Goal: Task Accomplishment & Management: Manage account settings

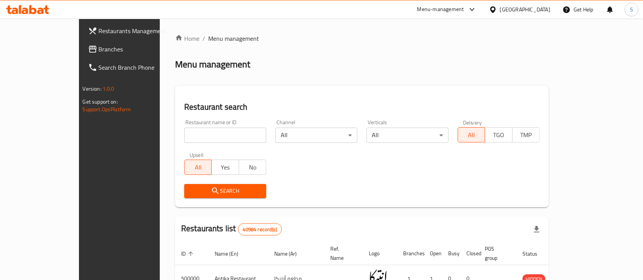
click at [186, 141] on input "search" at bounding box center [225, 135] width 82 height 15
paste input "735622"
type input "735622"
click button "Search" at bounding box center [225, 191] width 82 height 14
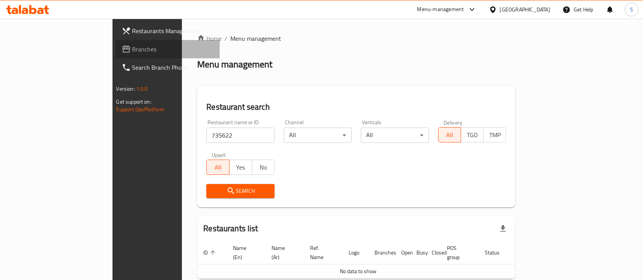
click at [115, 57] on link "Branches" at bounding box center [167, 49] width 104 height 18
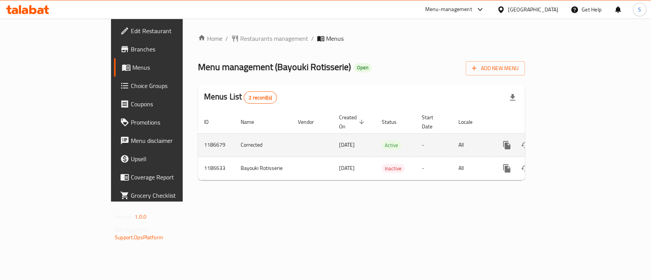
click at [565, 142] on icon "enhanced table" at bounding box center [561, 145] width 7 height 7
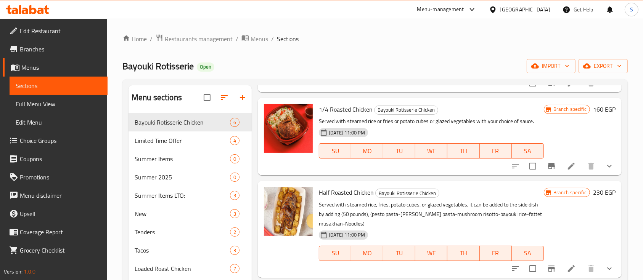
scroll to position [224, 0]
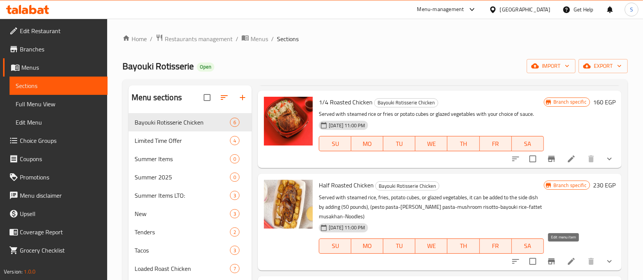
click at [567, 258] on icon at bounding box center [570, 261] width 7 height 7
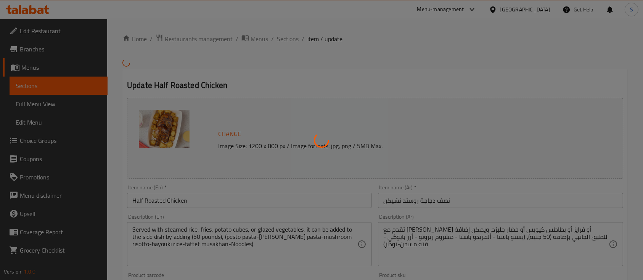
type input "اختيارك للأصناف الجانبية:"
type input "1"
type input "إختيارك من صوص 1 :"
type input "1"
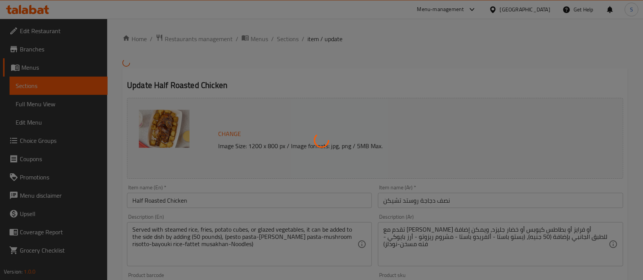
type input "1"
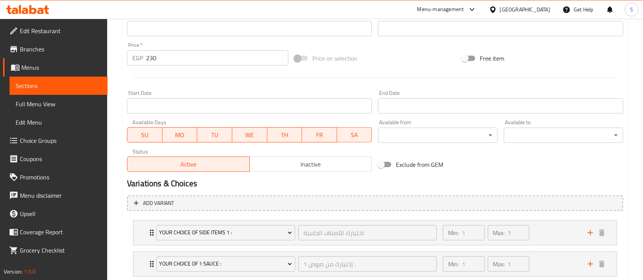
scroll to position [308, 0]
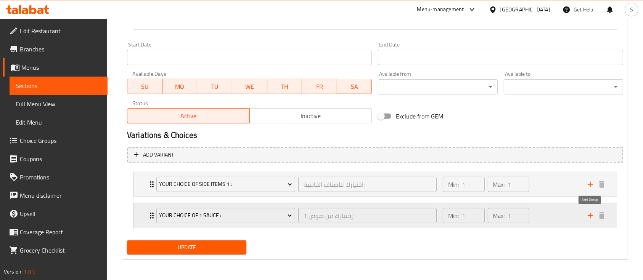
click at [592, 216] on icon "add" at bounding box center [589, 215] width 9 height 9
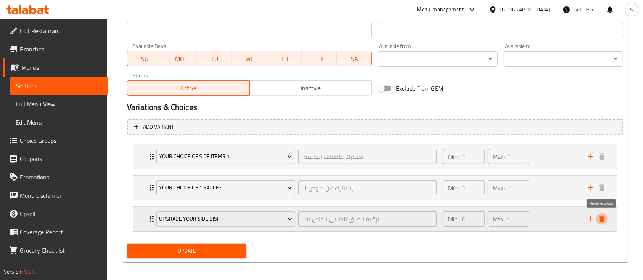
click at [604, 219] on icon "delete" at bounding box center [601, 219] width 9 height 9
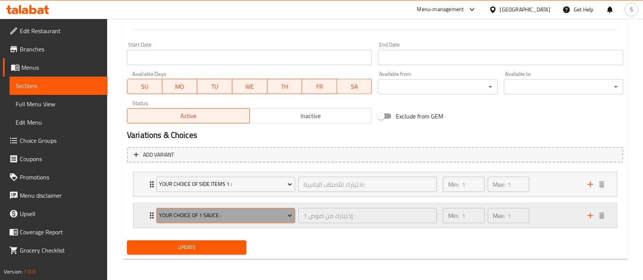
click at [289, 215] on icon "Expand" at bounding box center [290, 216] width 4 height 2
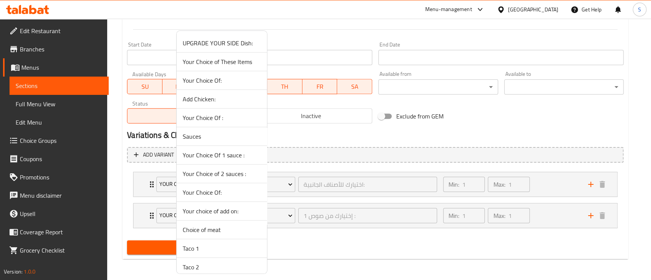
click at [225, 154] on span "Your Choice Of 1 sauce :" at bounding box center [222, 155] width 78 height 9
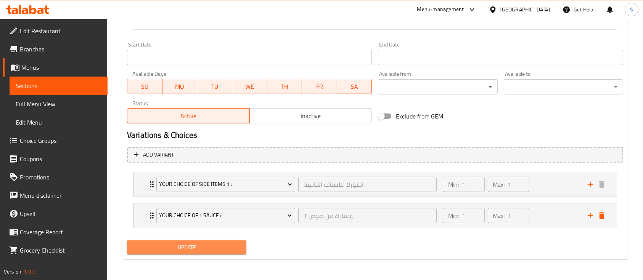
click at [213, 246] on span "Update" at bounding box center [186, 248] width 107 height 10
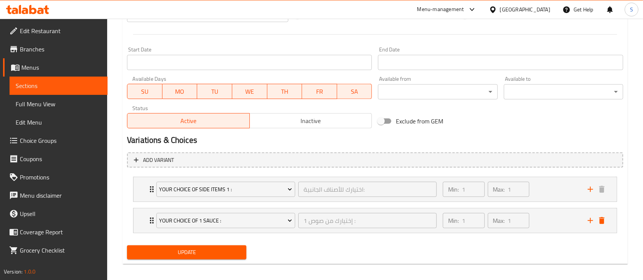
scroll to position [313, 0]
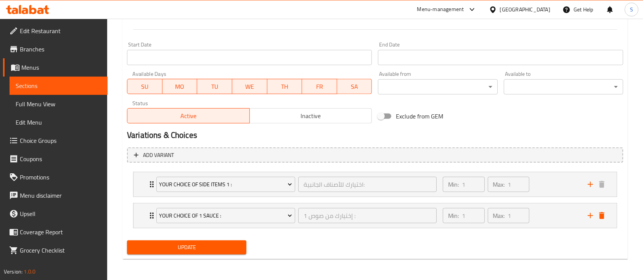
click at [178, 249] on span "Update" at bounding box center [186, 248] width 107 height 10
click at [188, 245] on span "Update" at bounding box center [186, 248] width 107 height 10
click at [289, 216] on icon "Expand" at bounding box center [290, 216] width 8 height 8
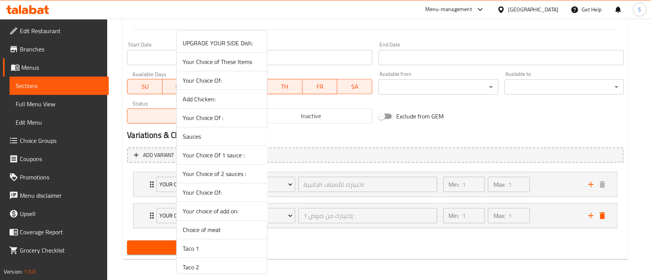
click at [209, 171] on span "Your Choice of 2 sauces :" at bounding box center [222, 173] width 78 height 9
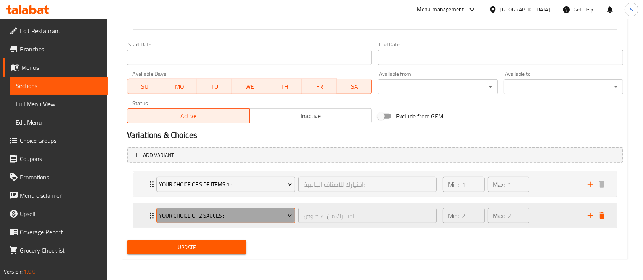
click at [286, 211] on span "Your Choice of 2 sauces :" at bounding box center [225, 216] width 133 height 10
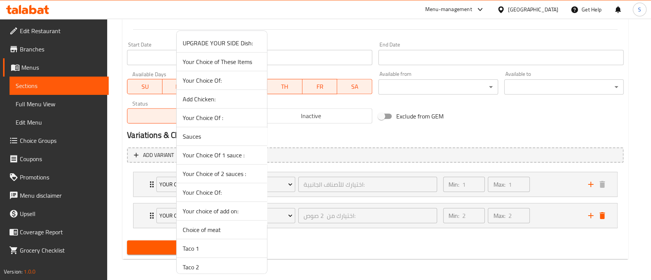
click at [229, 158] on span "Your Choice Of 1 sauce :" at bounding box center [222, 155] width 78 height 9
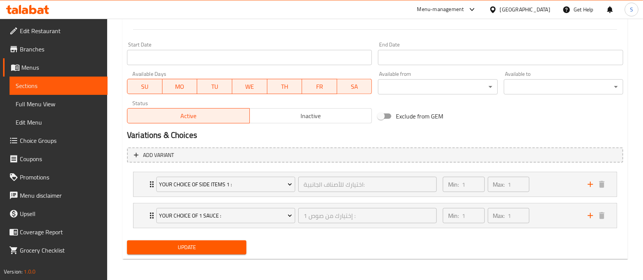
click at [312, 255] on div "Update" at bounding box center [375, 247] width 502 height 20
click at [217, 245] on span "Update" at bounding box center [186, 248] width 107 height 10
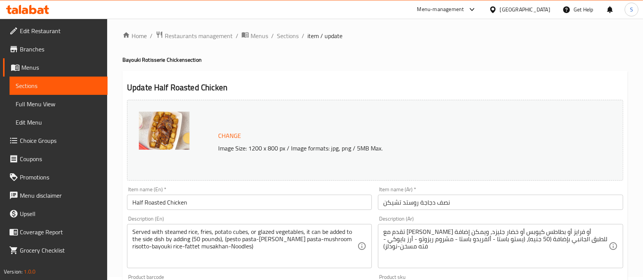
scroll to position [0, 0]
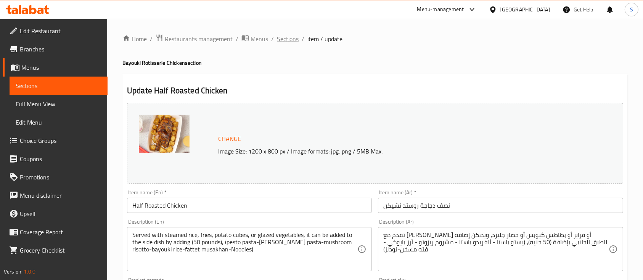
click at [284, 36] on span "Sections" at bounding box center [288, 38] width 22 height 9
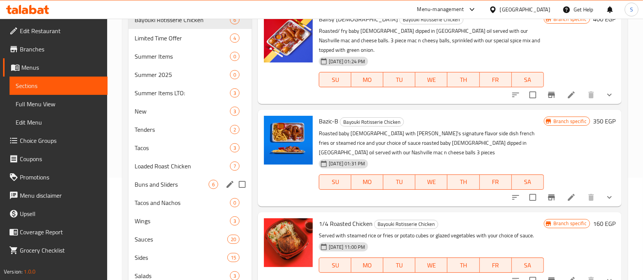
scroll to position [103, 0]
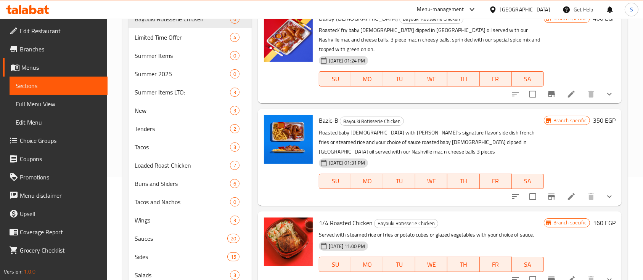
click at [51, 139] on span "Choice Groups" at bounding box center [61, 140] width 82 height 9
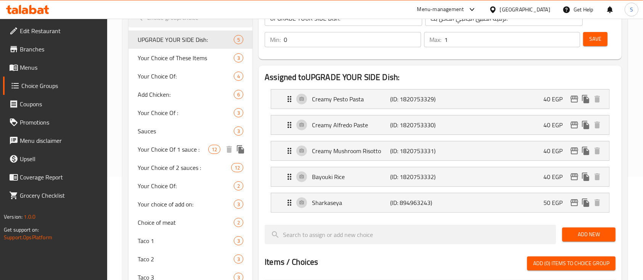
click at [199, 151] on span "Your Choice Of 1 sauce :" at bounding box center [173, 149] width 71 height 9
type input "Your Choice Of 1 sauce :"
type input "إختيارك من صوص 1 :"
type input "1"
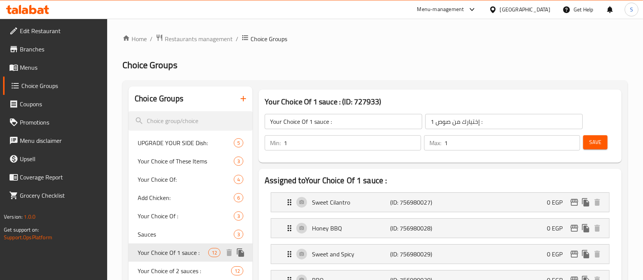
click at [240, 253] on icon "duplicate" at bounding box center [240, 252] width 7 height 8
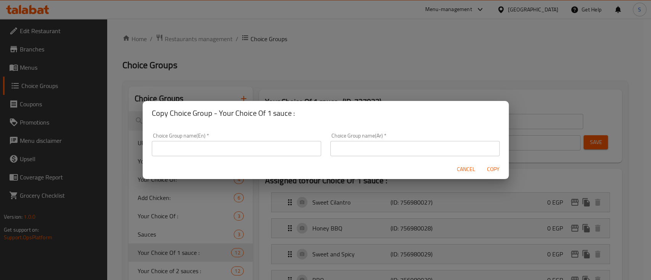
click at [265, 153] on input "text" at bounding box center [236, 148] width 169 height 15
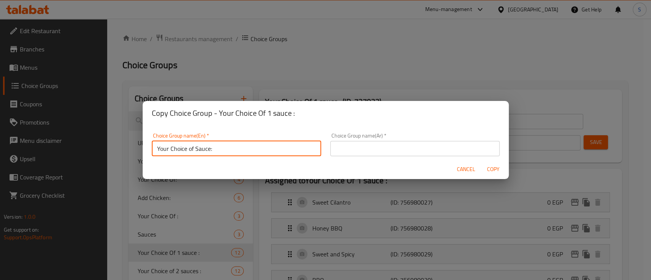
type input "Your Choice of Sauce:"
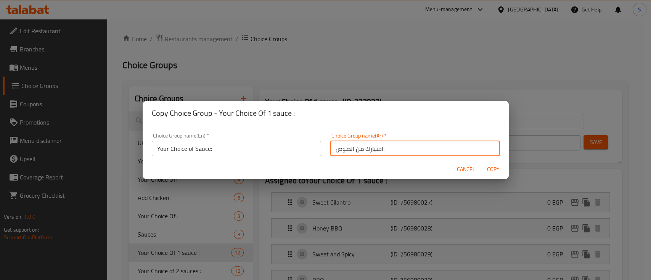
type input "اختيارك من الصوص:"
click at [494, 170] on span "Copy" at bounding box center [493, 170] width 18 height 10
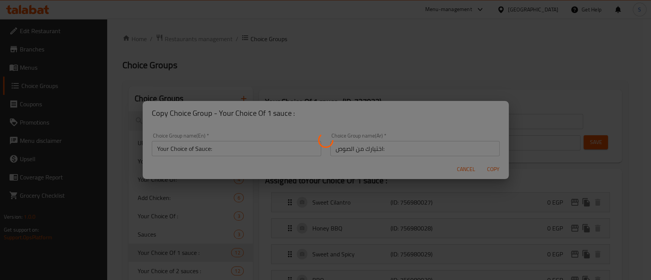
type input "Your Choice of Sauce:"
type input "اختيارك من الصوص:"
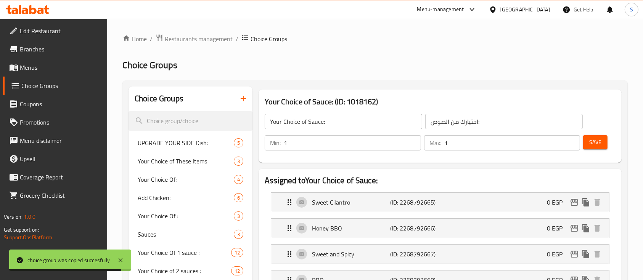
click at [29, 64] on span "Menus" at bounding box center [61, 67] width 82 height 9
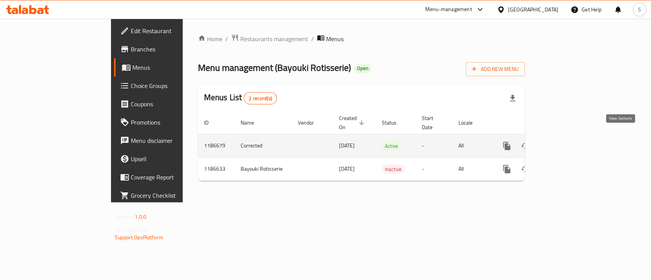
click at [566, 141] on icon "enhanced table" at bounding box center [561, 145] width 9 height 9
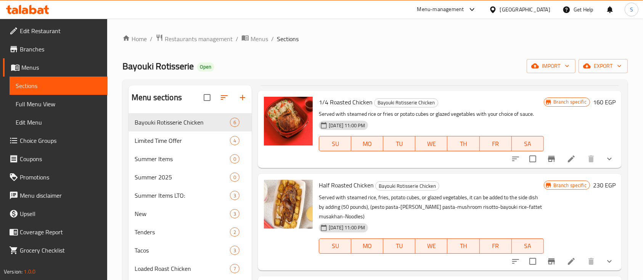
scroll to position [33, 0]
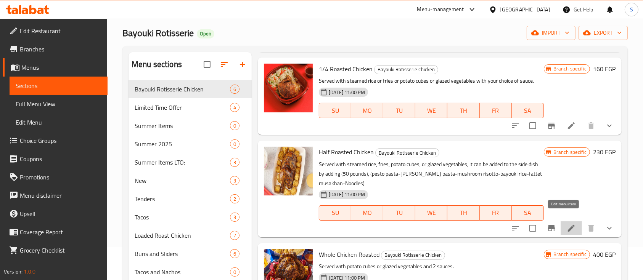
click at [566, 224] on icon at bounding box center [570, 228] width 9 height 9
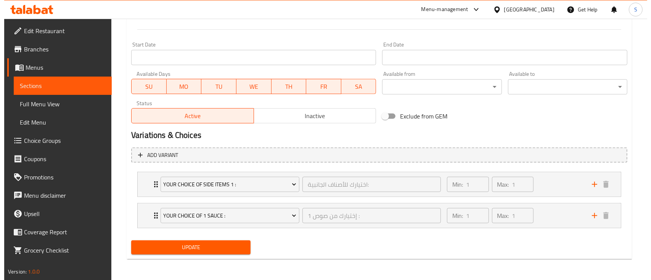
scroll to position [313, 0]
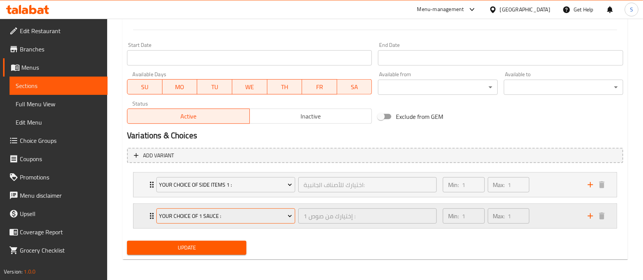
click at [267, 212] on span "Your Choice Of 1 sauce :" at bounding box center [225, 217] width 133 height 10
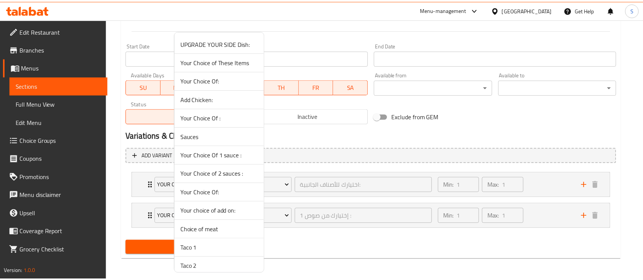
scroll to position [98, 0]
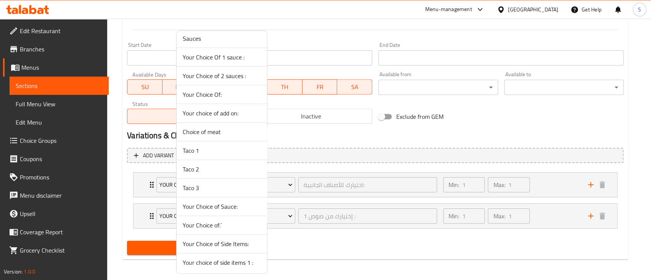
click at [208, 210] on span "Your Choice of Sauce:" at bounding box center [222, 206] width 78 height 9
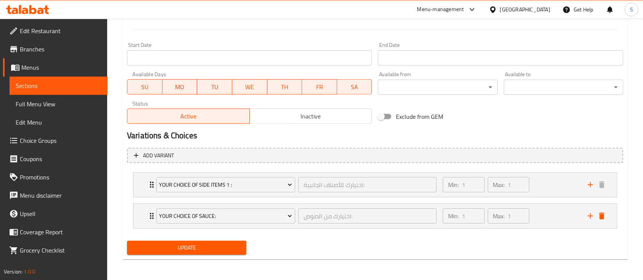
click at [185, 247] on span "Update" at bounding box center [186, 248] width 107 height 10
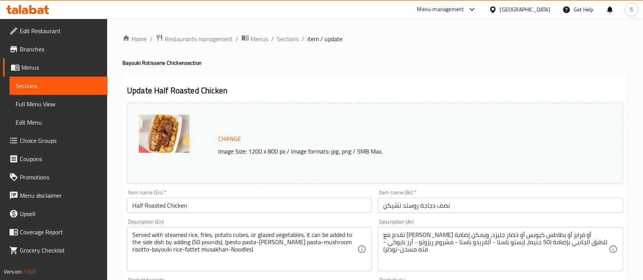
scroll to position [313, 0]
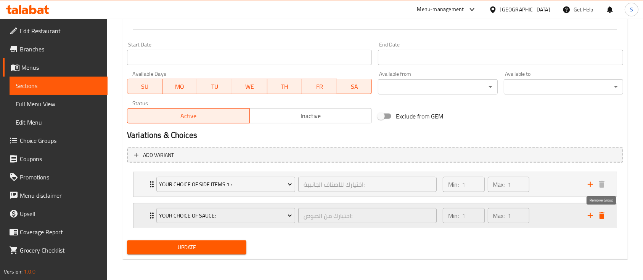
click at [604, 215] on icon "delete" at bounding box center [601, 215] width 9 height 9
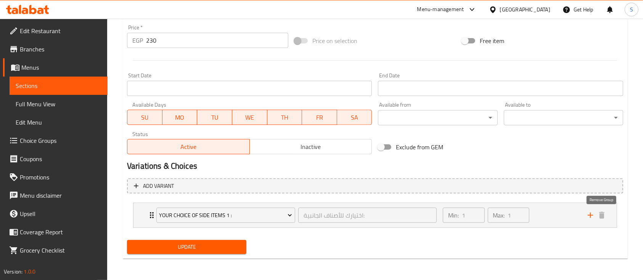
scroll to position [282, 0]
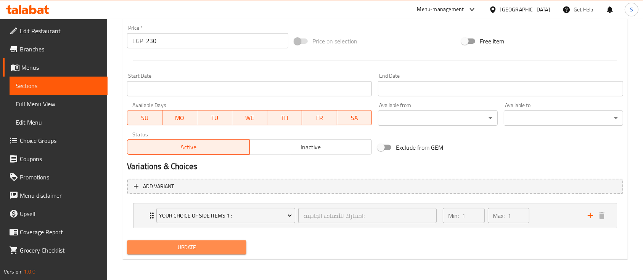
click at [187, 248] on span "Update" at bounding box center [186, 248] width 107 height 10
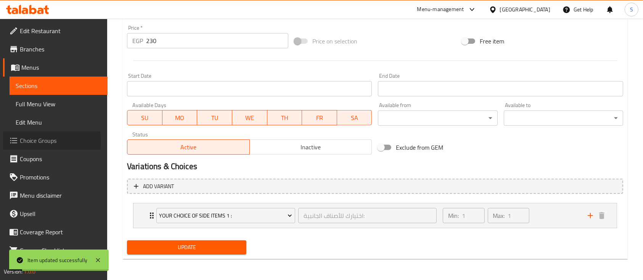
click at [43, 142] on span "Choice Groups" at bounding box center [61, 140] width 82 height 9
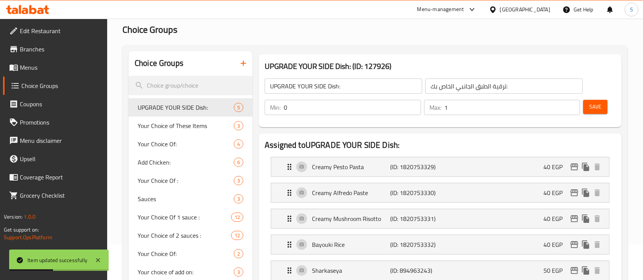
scroll to position [35, 0]
click at [242, 63] on icon "button" at bounding box center [243, 63] width 9 height 9
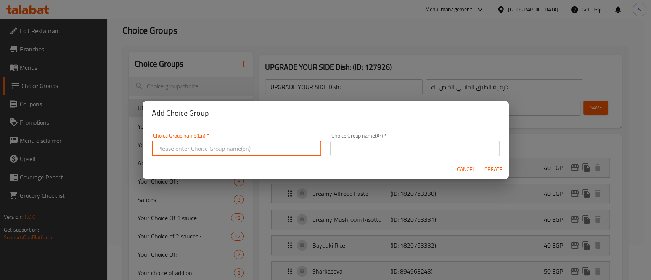
click at [234, 150] on input "text" at bounding box center [236, 148] width 169 height 15
type input "Your Choice of 1 Sauce"
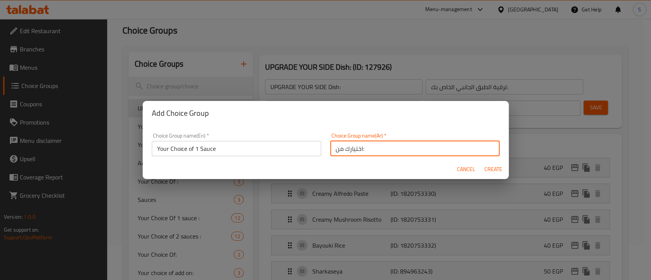
click at [332, 150] on input "اختيارك من:" at bounding box center [414, 148] width 169 height 15
click at [381, 155] on input "اختيارك من:" at bounding box center [414, 148] width 169 height 15
type input "اختيارك من الصوص:"
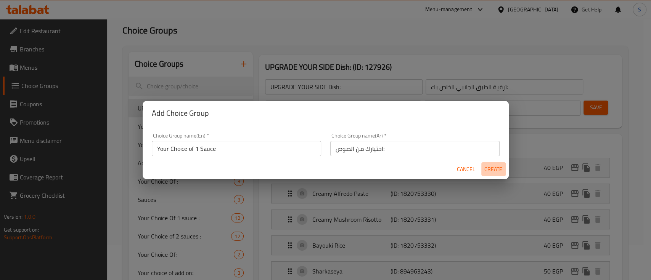
click at [498, 172] on span "Create" at bounding box center [493, 170] width 18 height 10
type input "Your Choice of 1 Sauce"
type input "اختيارك من الصوص:"
type input "0"
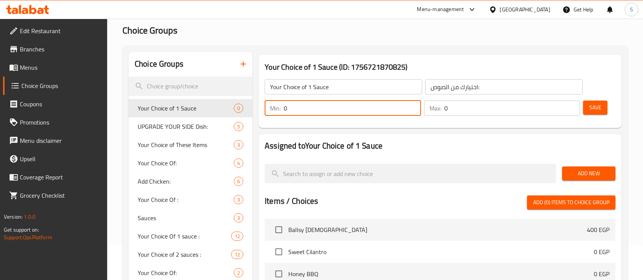
click at [347, 110] on input "0" at bounding box center [352, 108] width 137 height 15
type input "1"
click at [504, 109] on input "0" at bounding box center [512, 108] width 136 height 15
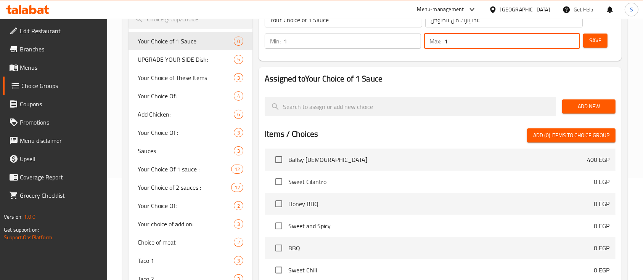
scroll to position [0, 0]
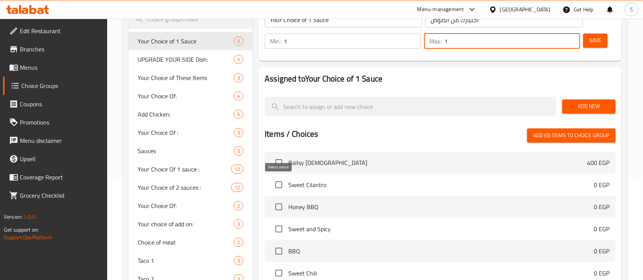
type input "1"
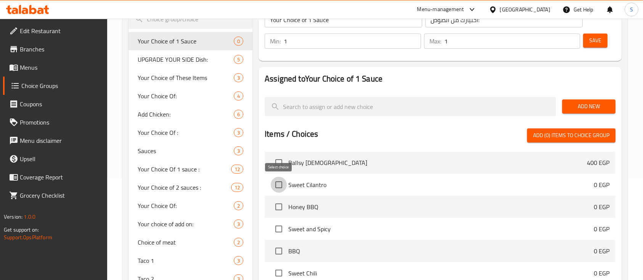
click at [280, 186] on input "checkbox" at bounding box center [279, 185] width 16 height 16
checkbox input "true"
click at [282, 204] on input "checkbox" at bounding box center [279, 207] width 16 height 16
checkbox input "true"
click at [278, 227] on input "checkbox" at bounding box center [279, 229] width 16 height 16
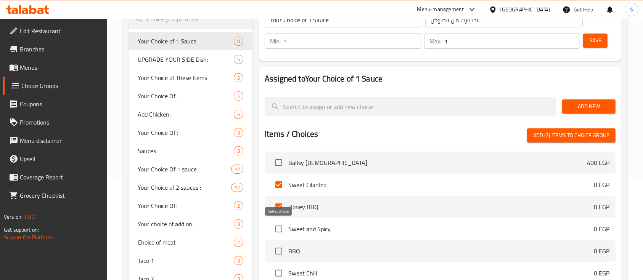
checkbox input "true"
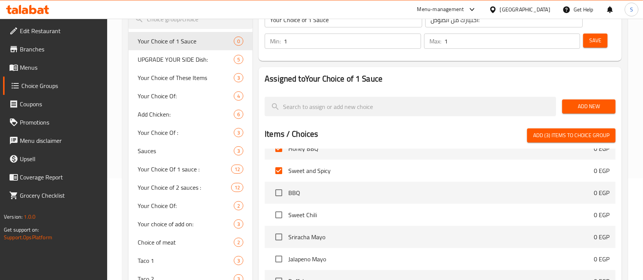
scroll to position [59, 0]
click at [277, 194] on input "checkbox" at bounding box center [279, 192] width 16 height 16
checkbox input "true"
click at [277, 213] on input "checkbox" at bounding box center [279, 215] width 16 height 16
checkbox input "true"
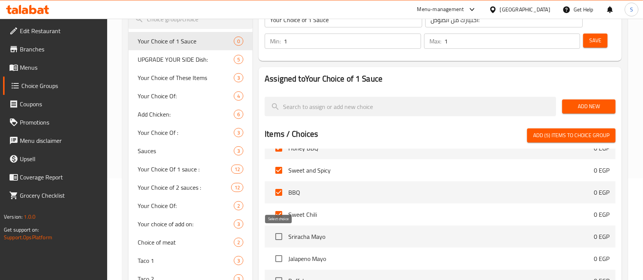
click at [279, 239] on input "checkbox" at bounding box center [279, 237] width 16 height 16
checkbox input "true"
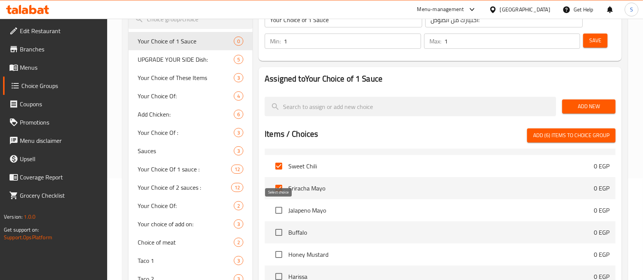
click at [279, 212] on input "checkbox" at bounding box center [279, 210] width 16 height 16
checkbox input "true"
click at [277, 236] on input "checkbox" at bounding box center [279, 232] width 16 height 16
checkbox input "true"
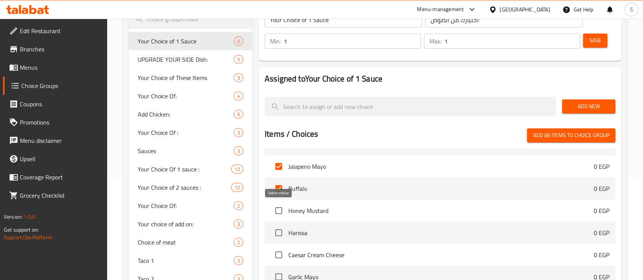
click at [280, 212] on input "checkbox" at bounding box center [279, 211] width 16 height 16
checkbox input "true"
click at [279, 233] on input "checkbox" at bounding box center [279, 233] width 16 height 16
checkbox input "true"
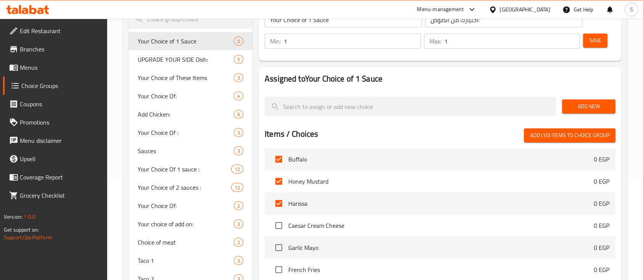
scroll to position [189, 0]
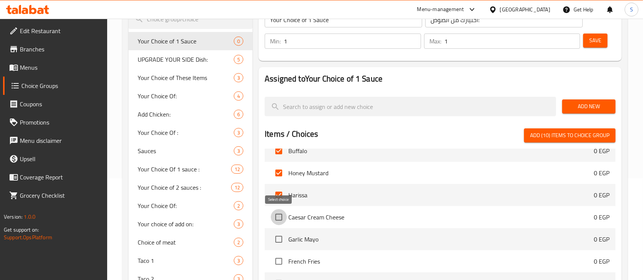
click at [280, 213] on input "checkbox" at bounding box center [279, 217] width 16 height 16
checkbox input "true"
click at [281, 235] on input "checkbox" at bounding box center [279, 239] width 16 height 16
checkbox input "true"
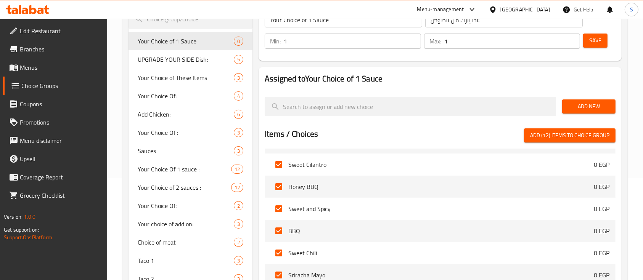
scroll to position [0, 0]
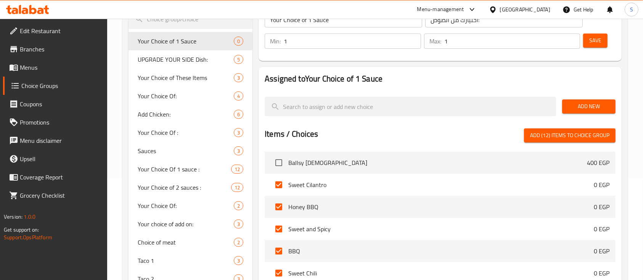
click at [548, 130] on button "Add (12) items to choice group" at bounding box center [569, 135] width 91 height 14
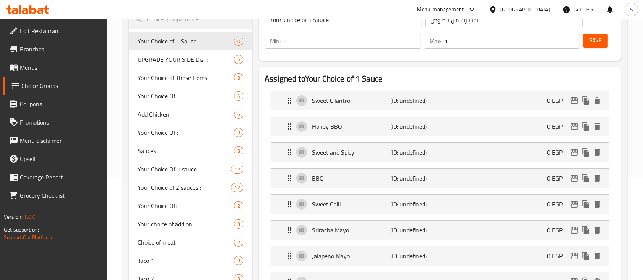
checkbox input "false"
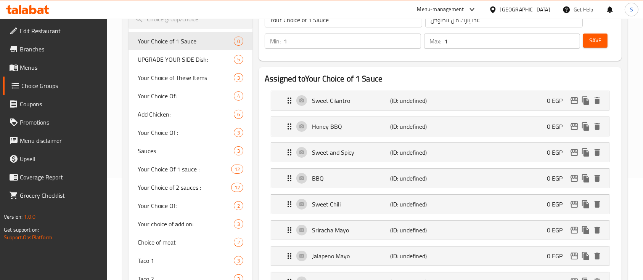
checkbox input "false"
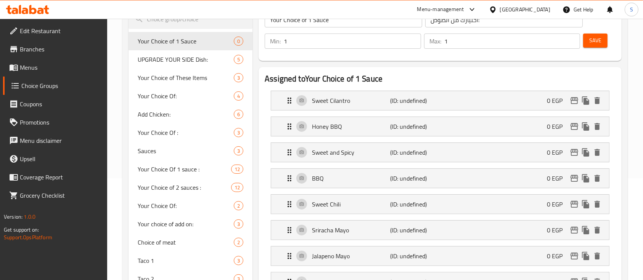
checkbox input "false"
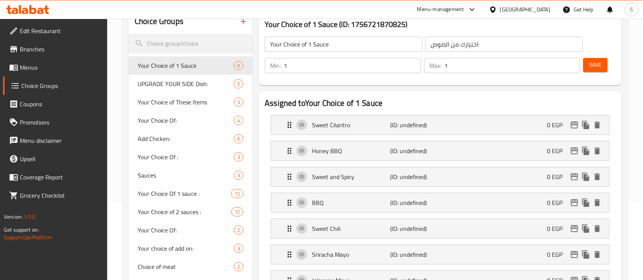
scroll to position [77, 0]
click at [599, 67] on span "Save" at bounding box center [595, 66] width 12 height 10
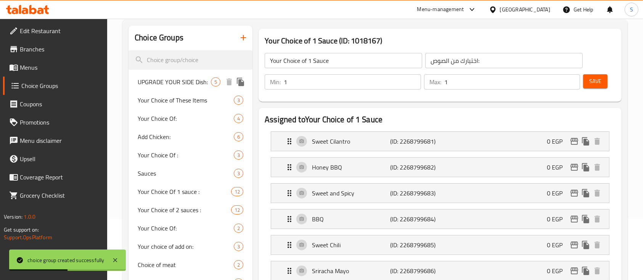
scroll to position [0, 0]
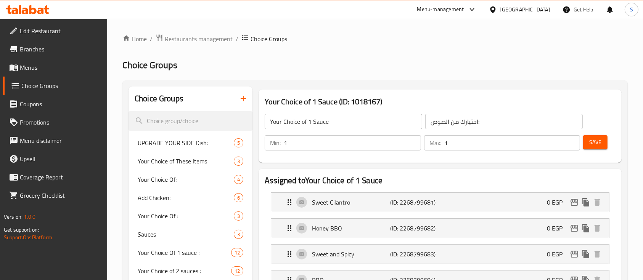
click at [34, 68] on span "Menus" at bounding box center [61, 67] width 82 height 9
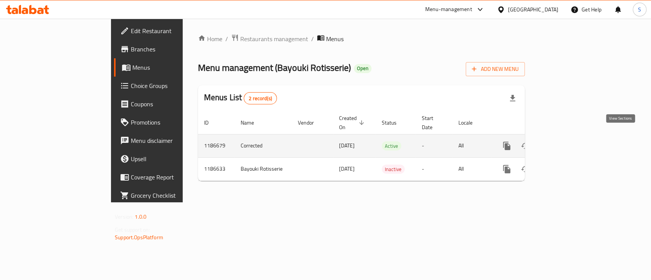
click at [571, 142] on link "enhanced table" at bounding box center [561, 146] width 18 height 18
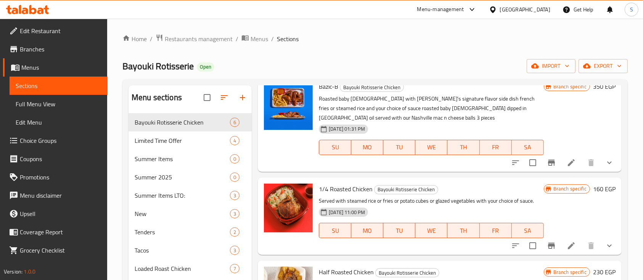
scroll to position [224, 0]
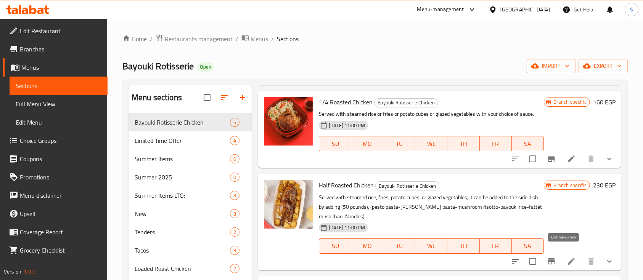
click at [566, 257] on icon at bounding box center [570, 261] width 9 height 9
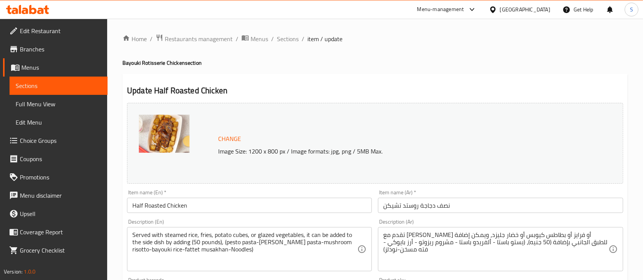
scroll to position [313, 0]
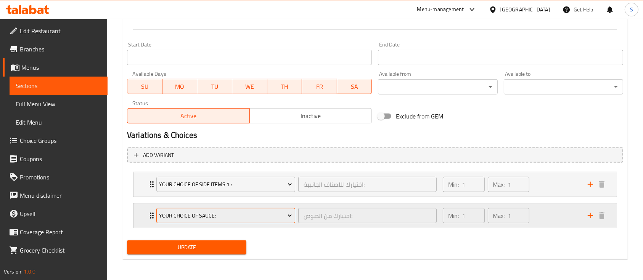
click at [287, 215] on icon "Expand" at bounding box center [290, 216] width 8 height 8
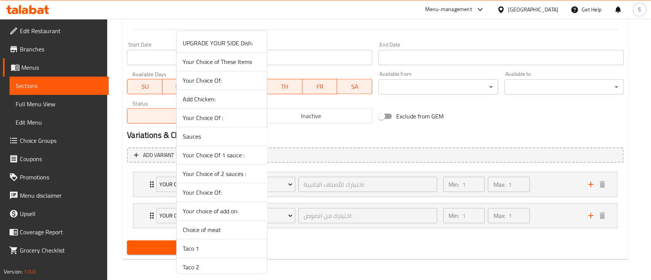
click at [345, 270] on div at bounding box center [325, 140] width 651 height 280
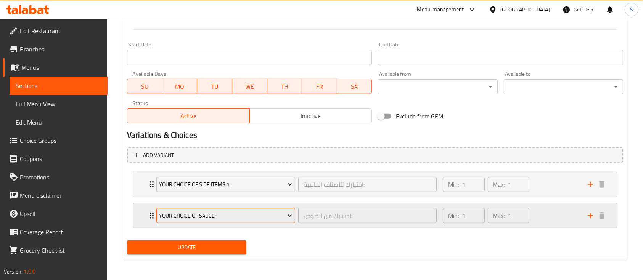
click at [264, 217] on span "Your Choice of Sauce:" at bounding box center [225, 216] width 133 height 10
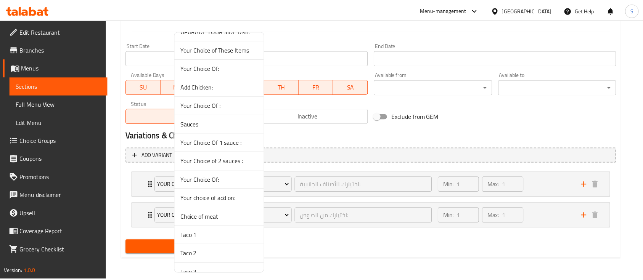
scroll to position [117, 0]
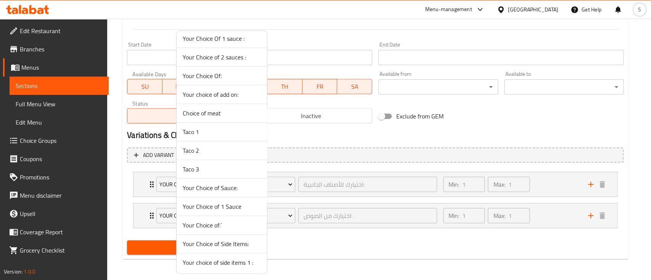
click at [231, 209] on span "Your Choice of 1 Sauce" at bounding box center [222, 206] width 78 height 9
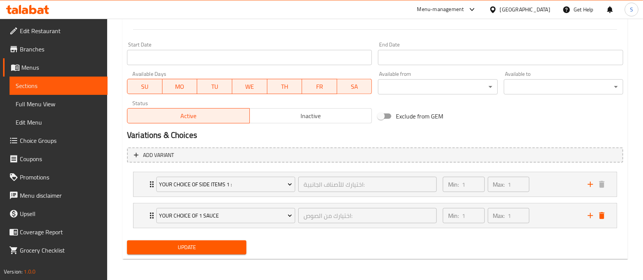
click at [201, 244] on span "Update" at bounding box center [186, 248] width 107 height 10
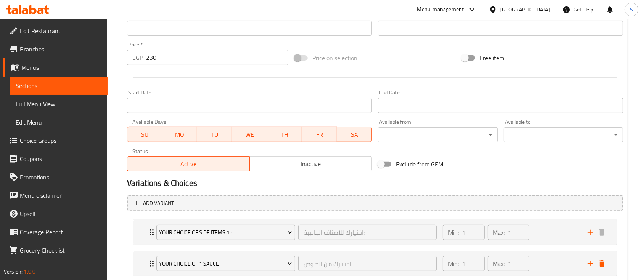
scroll to position [313, 0]
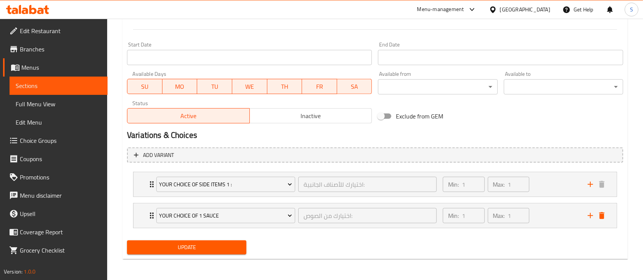
click at [186, 246] on span "Update" at bounding box center [186, 248] width 107 height 10
click at [210, 242] on button "Update" at bounding box center [186, 247] width 119 height 14
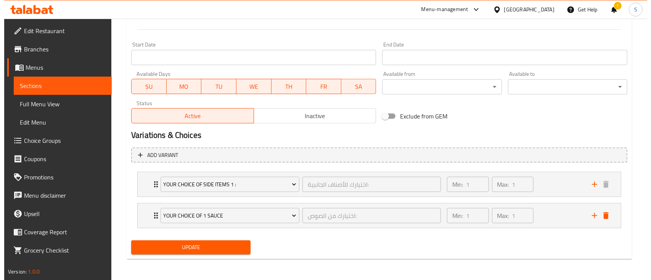
scroll to position [0, 0]
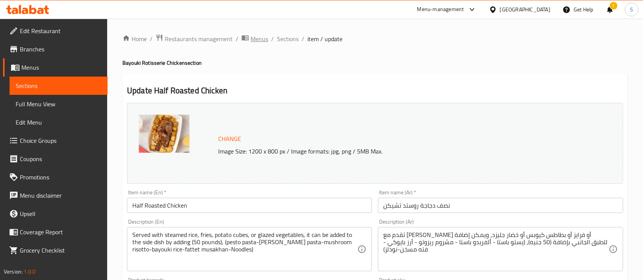
click at [255, 39] on span "Menus" at bounding box center [259, 38] width 18 height 9
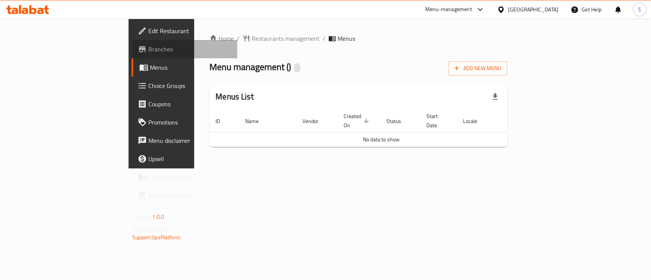
click at [131, 55] on link "Branches" at bounding box center [184, 49] width 106 height 18
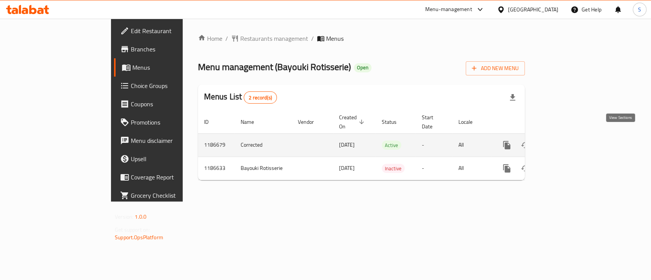
click at [566, 141] on icon "enhanced table" at bounding box center [561, 145] width 9 height 9
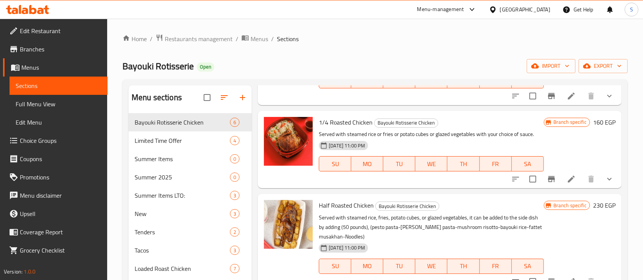
scroll to position [219, 0]
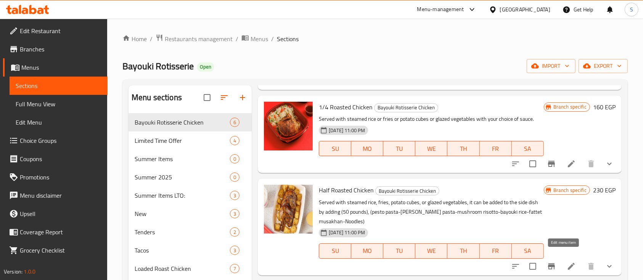
click at [566, 262] on icon at bounding box center [570, 266] width 9 height 9
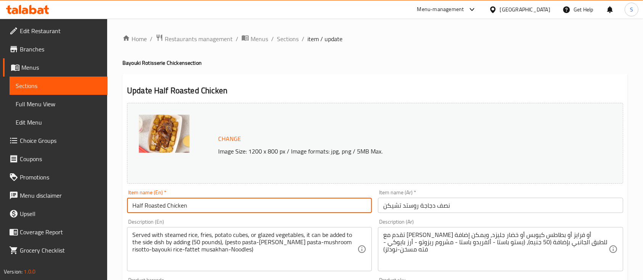
drag, startPoint x: 202, startPoint y: 204, endPoint x: 126, endPoint y: 203, distance: 76.2
click at [126, 203] on div "Item name (En)   * Half Roasted Chicken Item name (En) *" at bounding box center [249, 201] width 251 height 29
click at [290, 36] on span "Sections" at bounding box center [288, 38] width 22 height 9
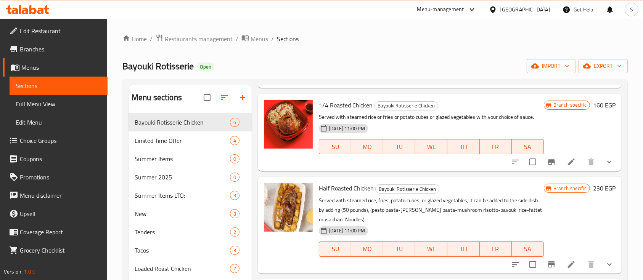
scroll to position [221, 0]
drag, startPoint x: 316, startPoint y: 179, endPoint x: 375, endPoint y: 177, distance: 58.7
click at [375, 179] on div "Half Roasted Chicken Bayouki Rotisserie Chicken Served with steamed rice, fries…" at bounding box center [431, 224] width 231 height 90
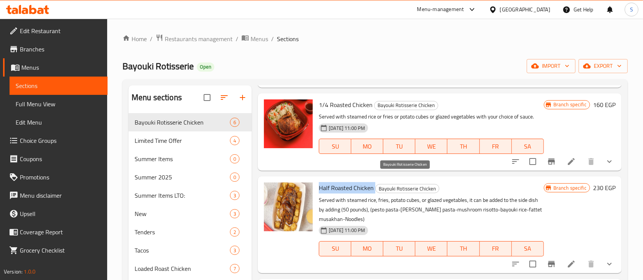
copy h6 "Half Roasted Chicken"
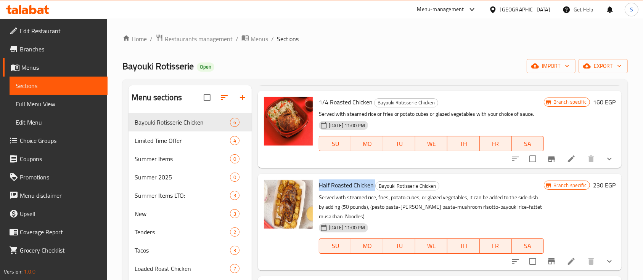
click at [562, 257] on li at bounding box center [570, 262] width 21 height 14
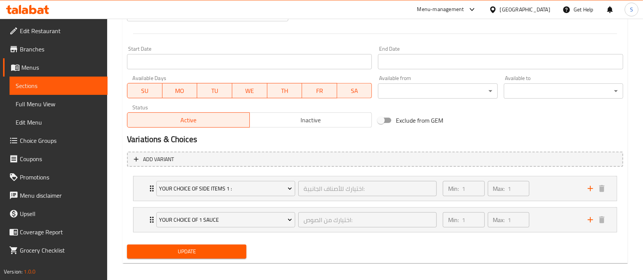
scroll to position [313, 0]
